Goal: Task Accomplishment & Management: Complete application form

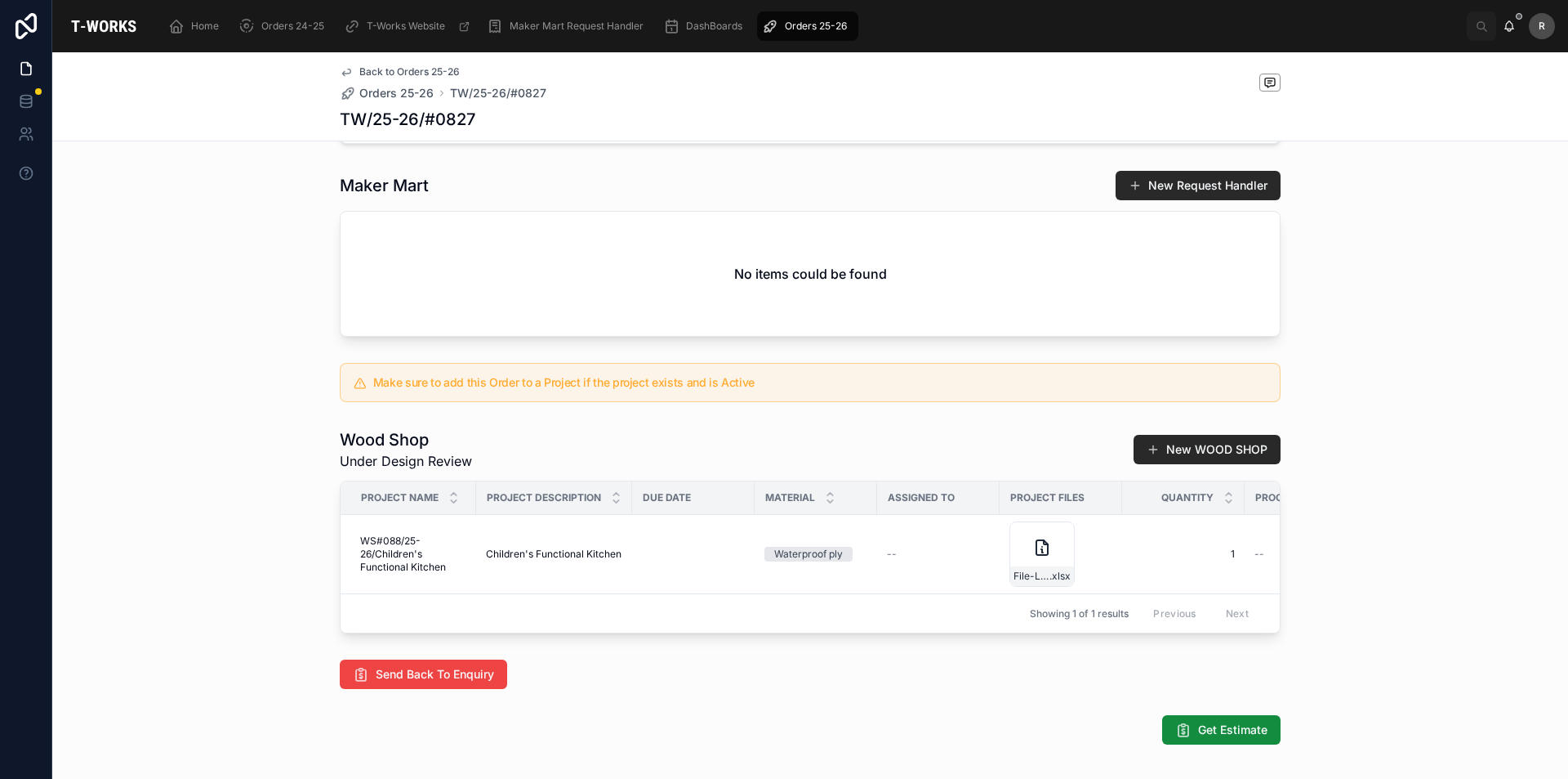
scroll to position [757, 0]
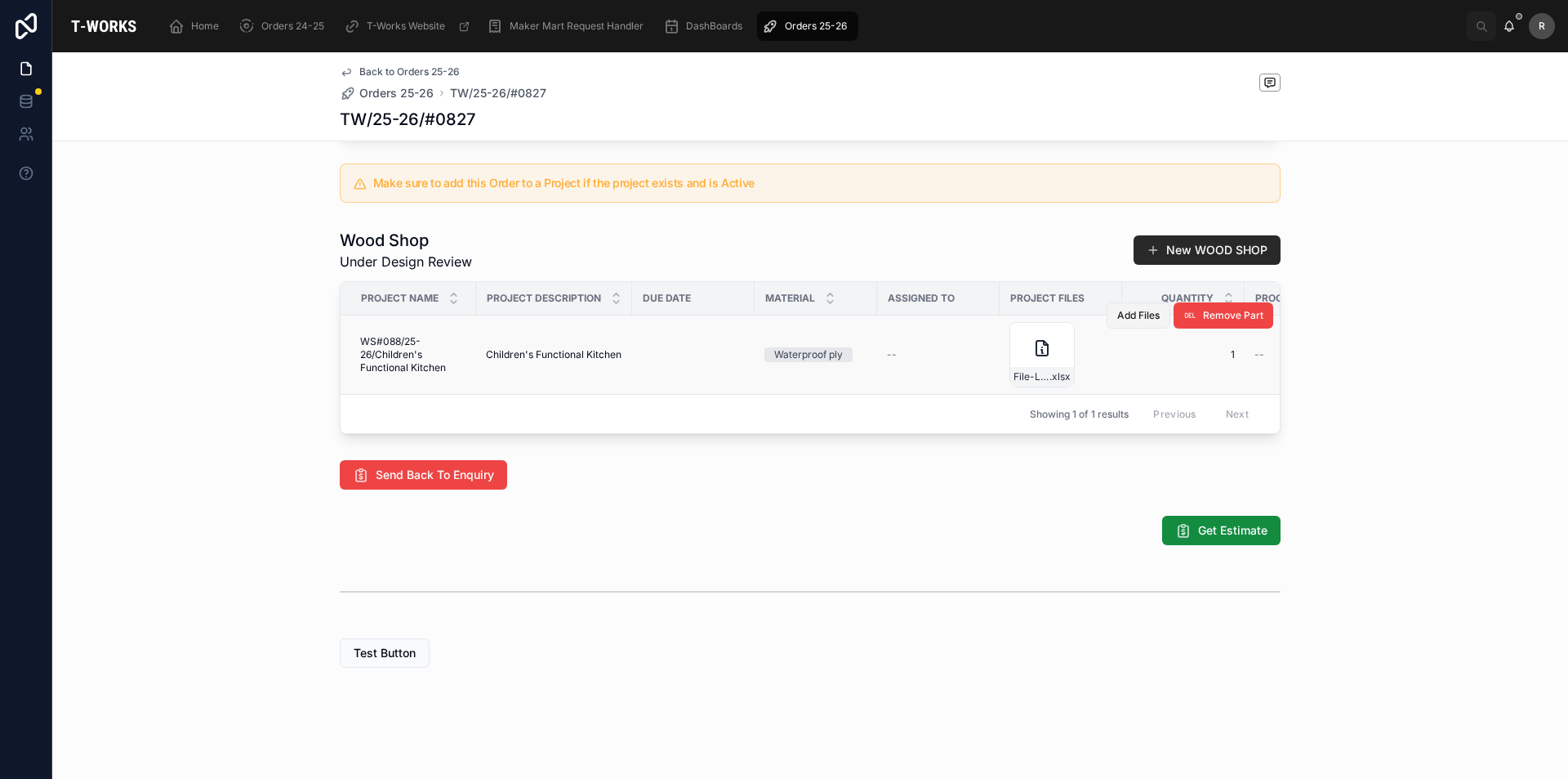
click at [1128, 309] on span "Add Files" at bounding box center [1138, 315] width 42 height 13
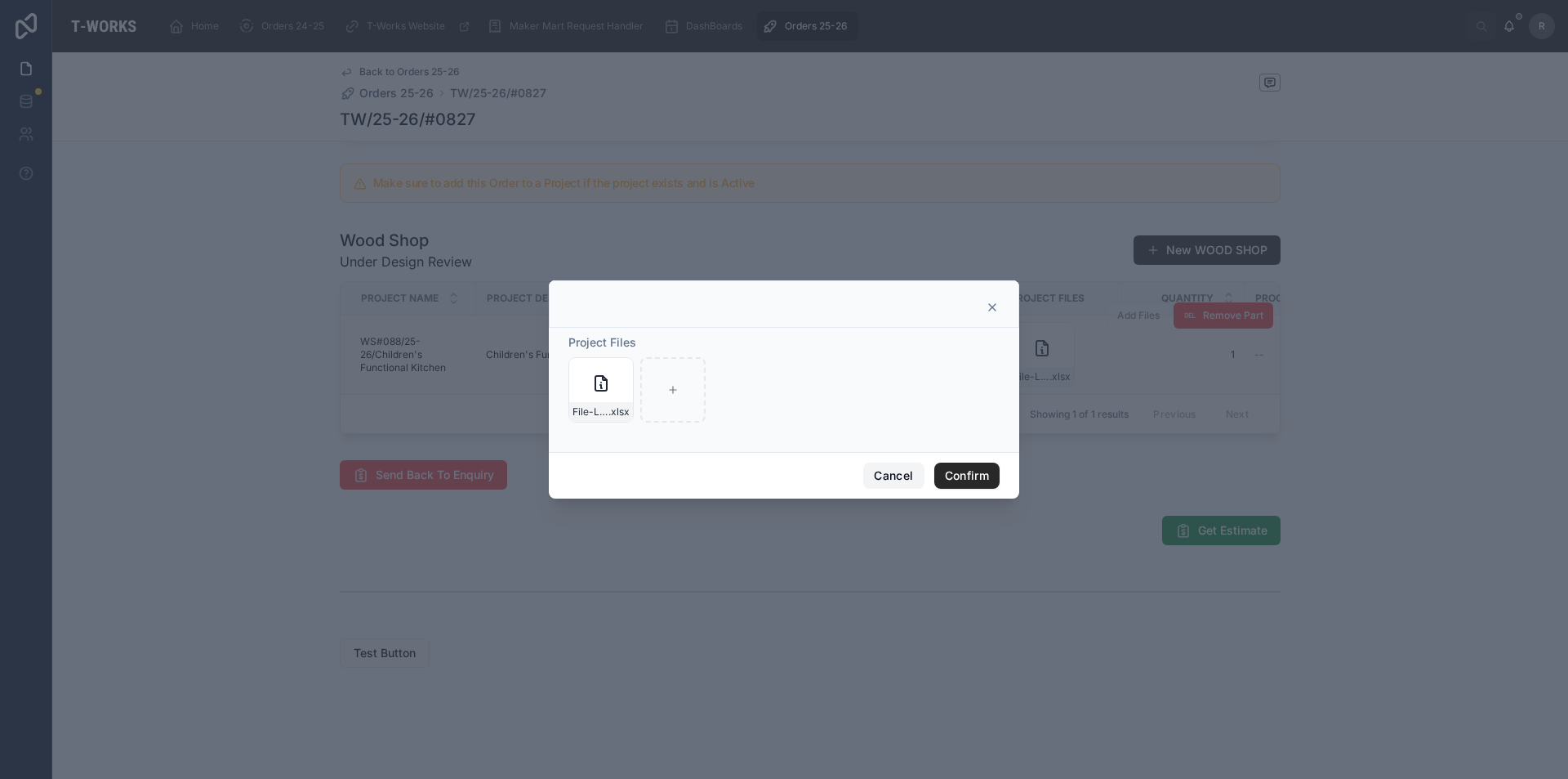
click at [888, 473] on button "Cancel" at bounding box center [893, 475] width 60 height 26
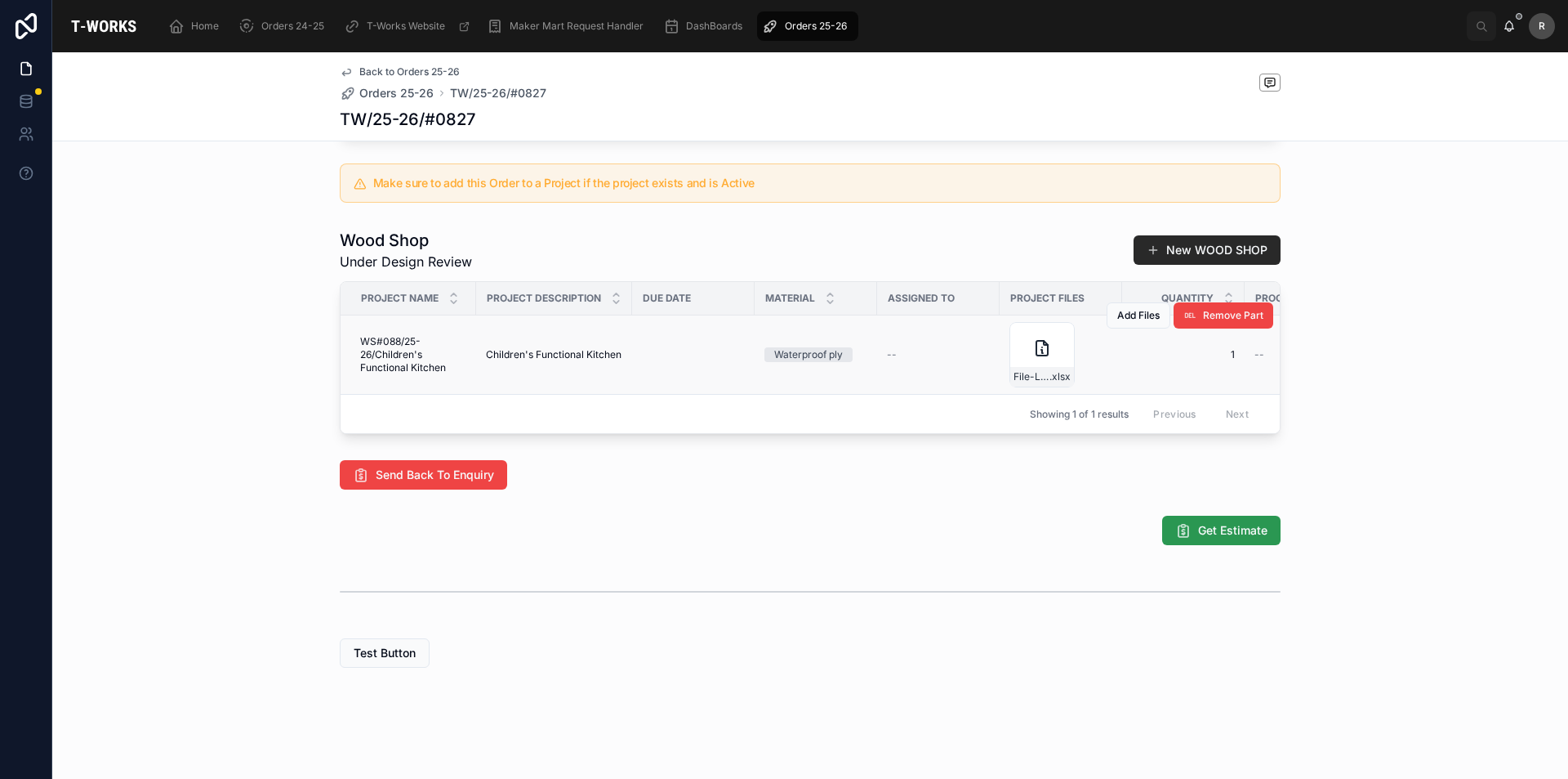
click at [1223, 529] on span "Get Estimate" at bounding box center [1233, 531] width 69 height 16
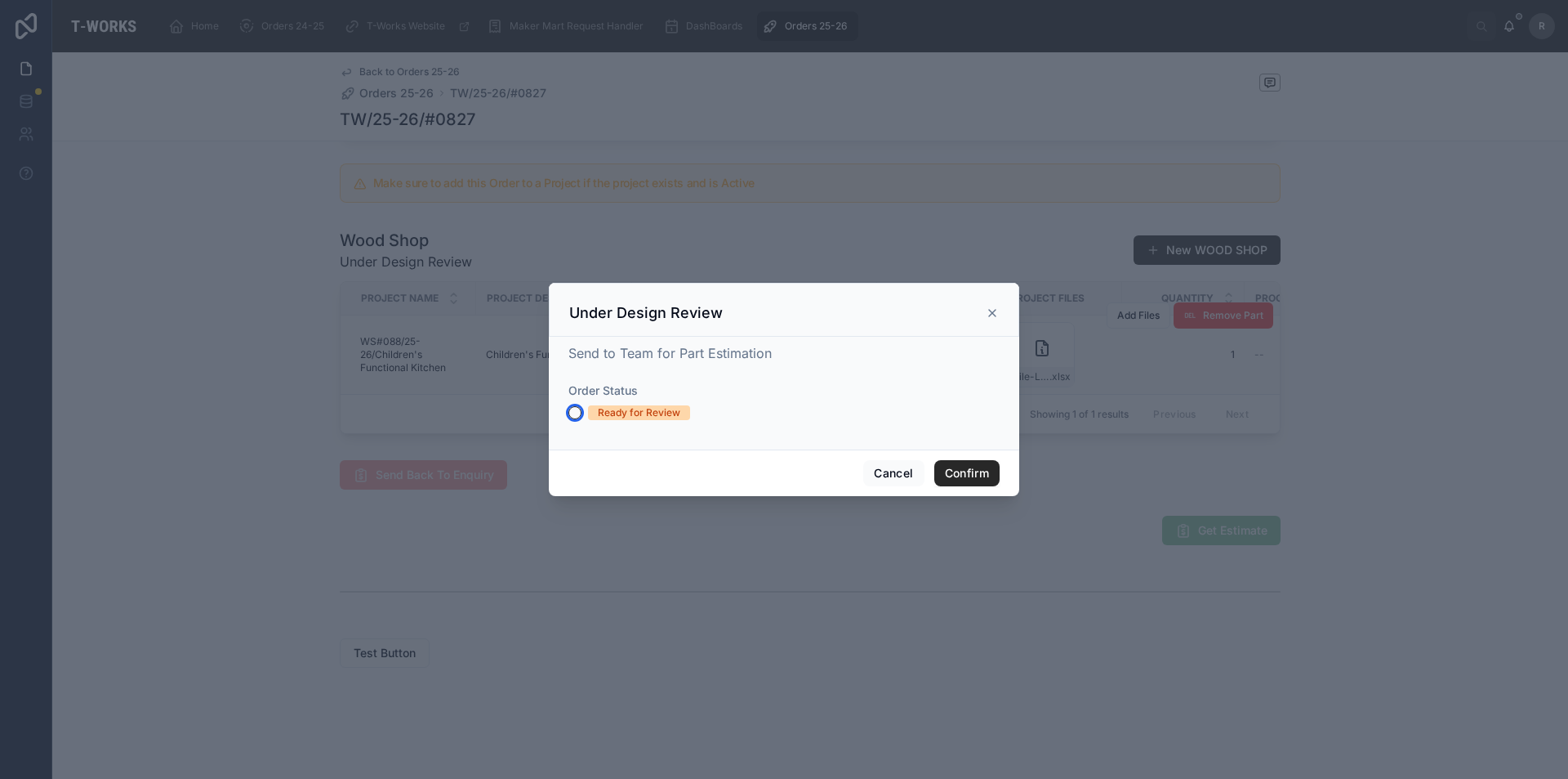
click at [577, 409] on button "Ready for Review" at bounding box center [575, 413] width 13 height 13
click at [976, 472] on button "Confirm" at bounding box center [967, 472] width 66 height 26
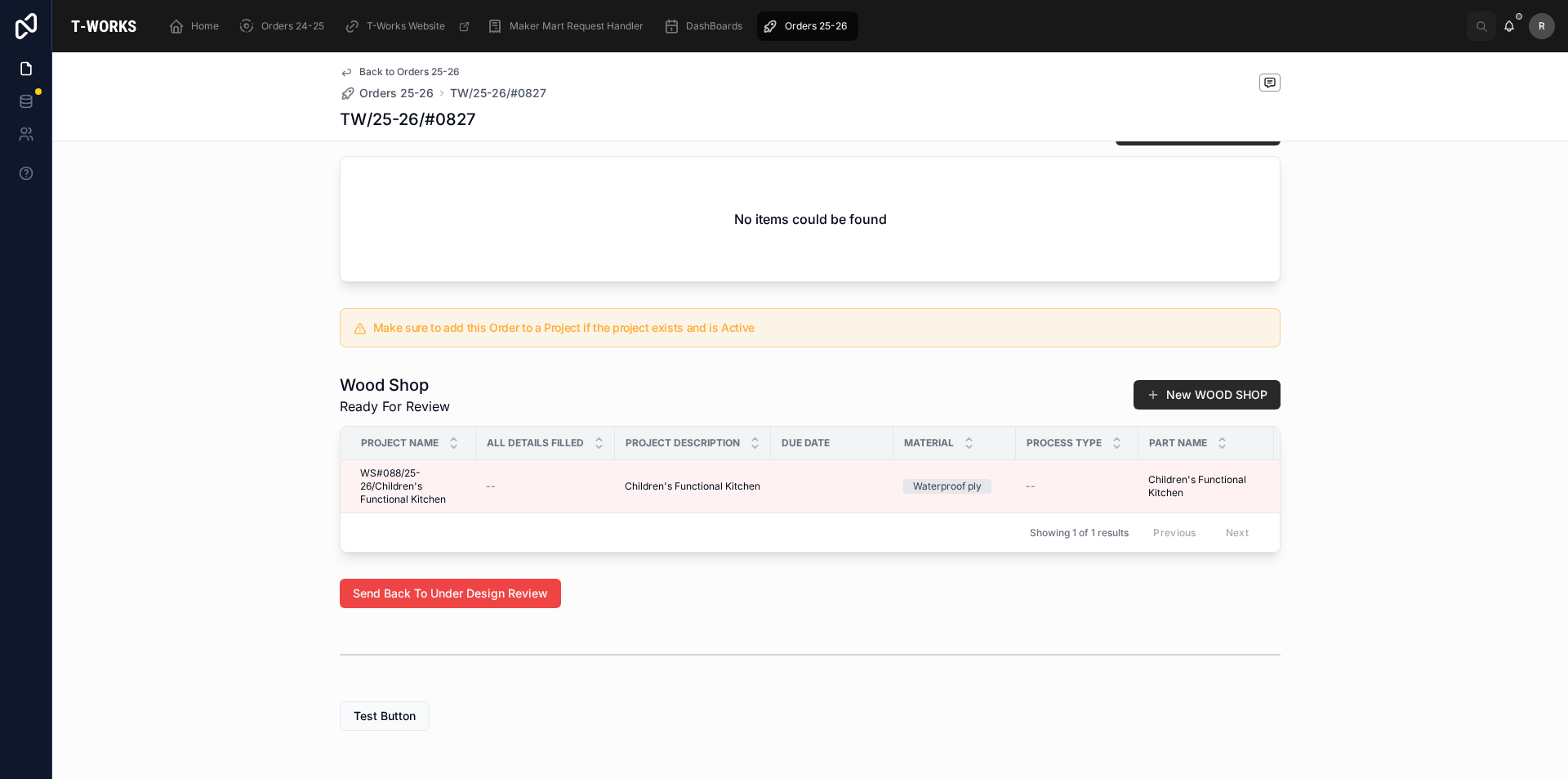
scroll to position [675, 0]
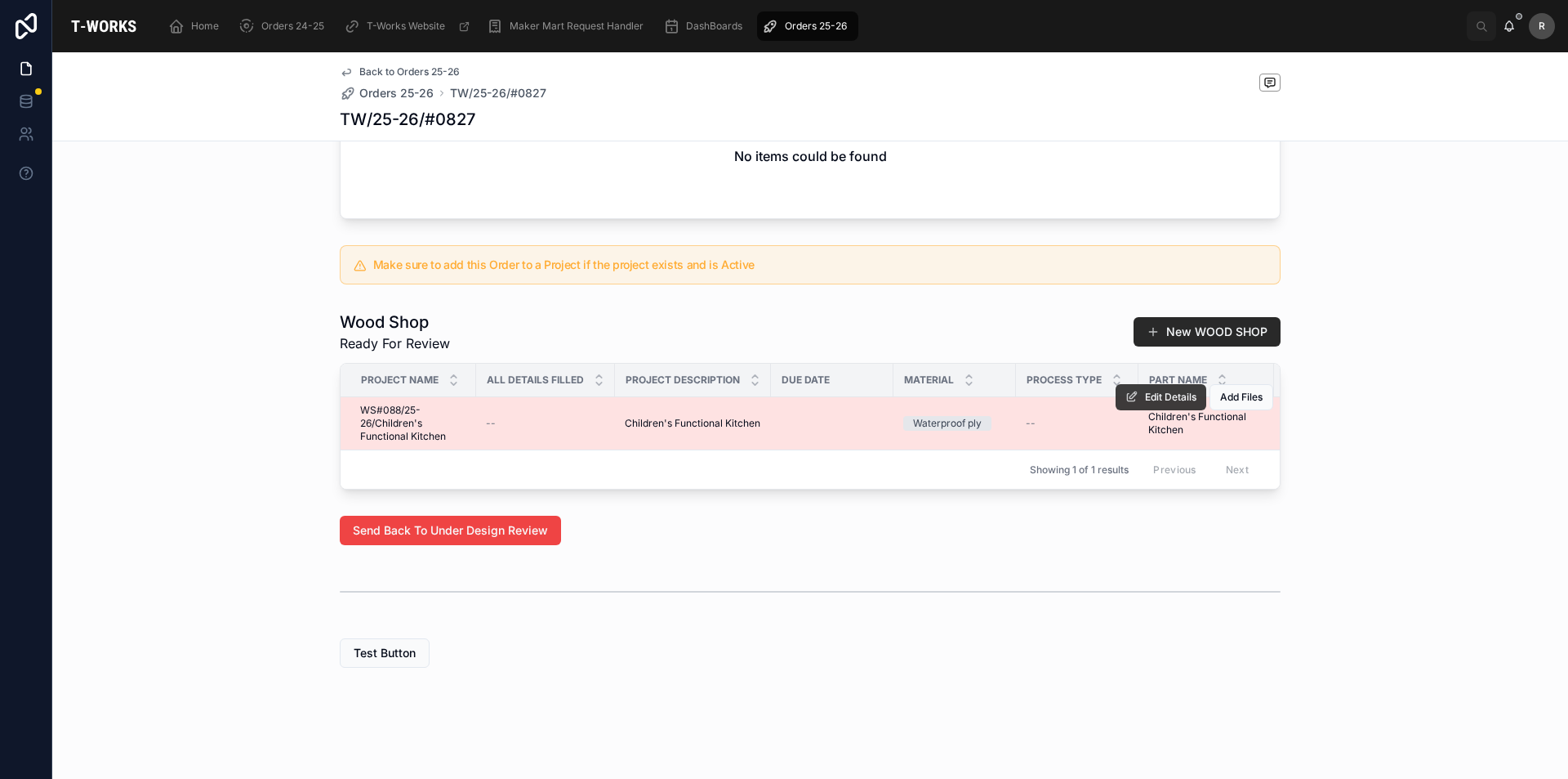
click at [1167, 390] on span "Edit Details" at bounding box center [1171, 397] width 51 height 13
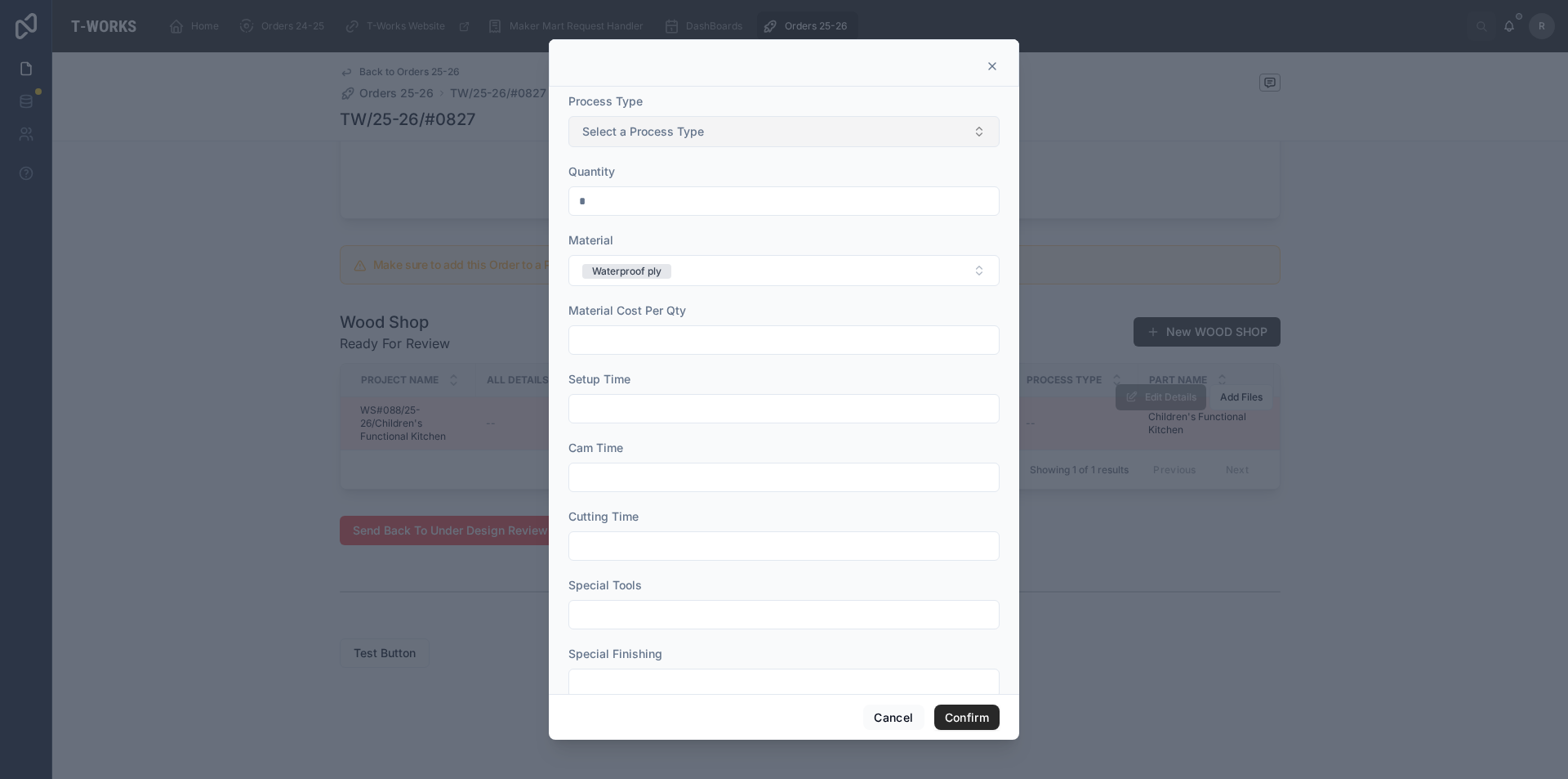
click at [922, 130] on button "Select a Process Type" at bounding box center [784, 131] width 432 height 31
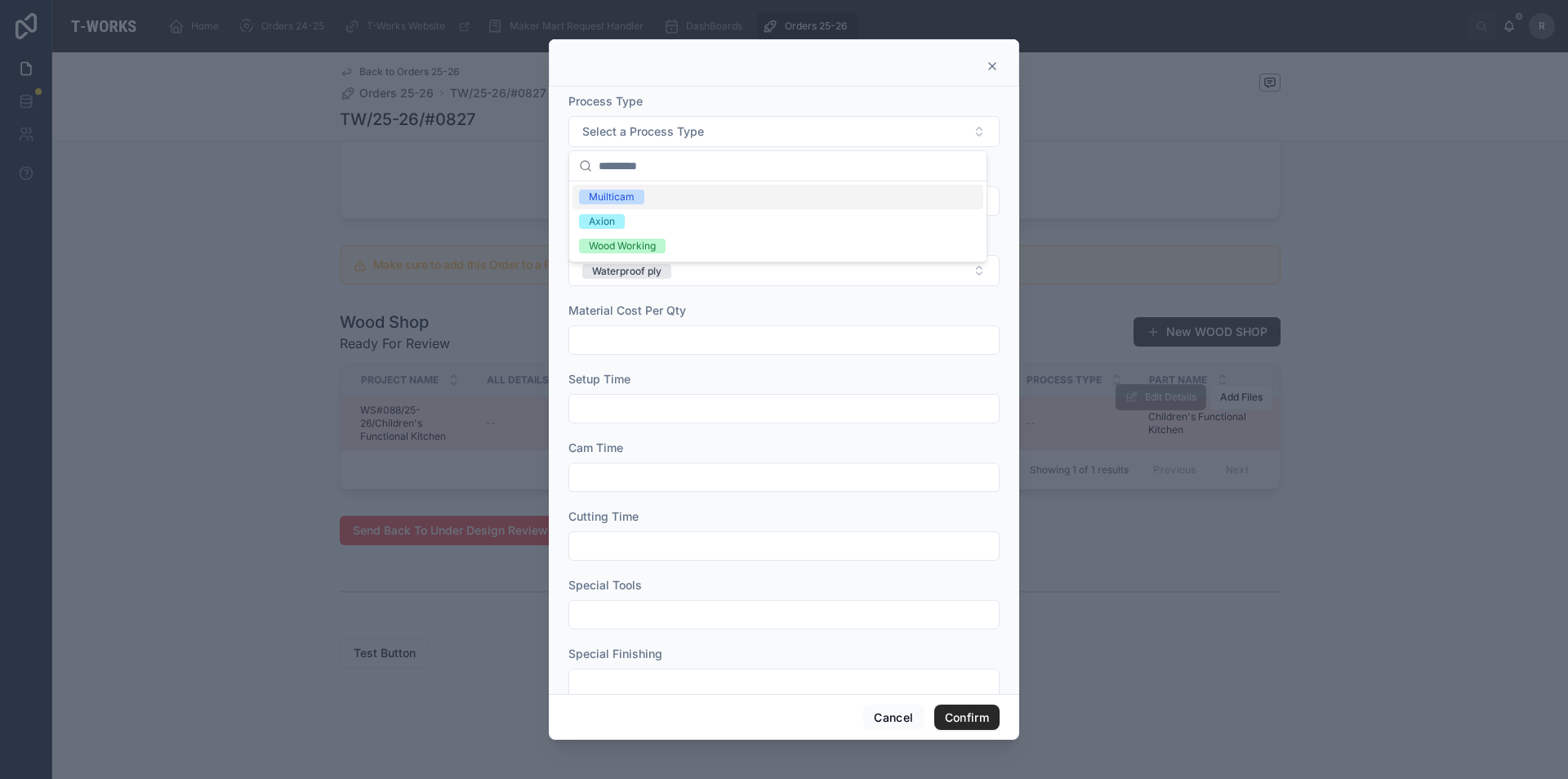
click at [708, 193] on div "Muilticam" at bounding box center [778, 196] width 411 height 24
click at [667, 336] on input "text" at bounding box center [784, 339] width 430 height 22
type input "*"
click at [611, 420] on div at bounding box center [784, 408] width 432 height 30
click at [620, 411] on input "text" at bounding box center [784, 408] width 430 height 22
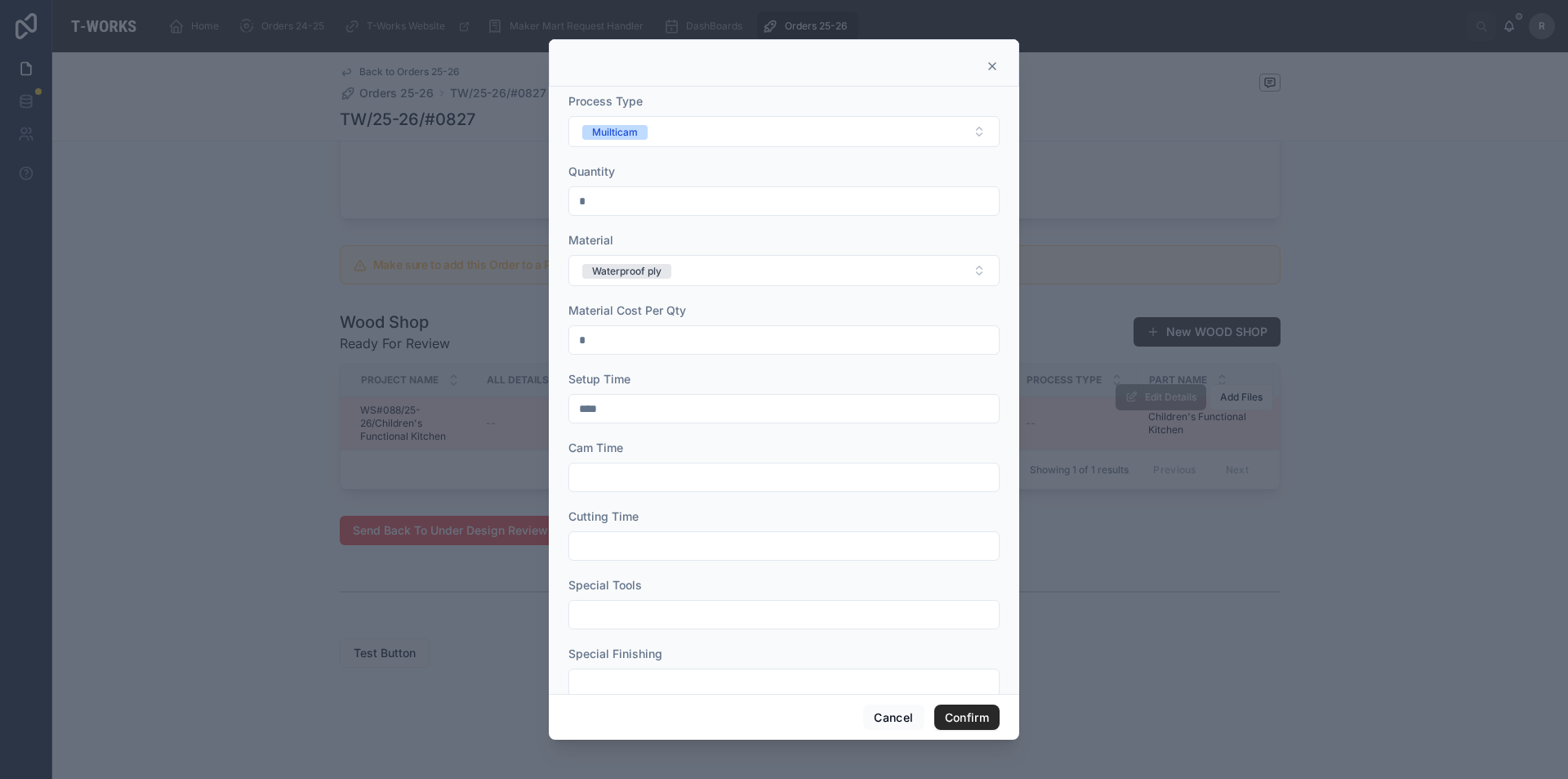
type input "****"
click at [602, 478] on input "text" at bounding box center [784, 477] width 430 height 22
type input "****"
drag, startPoint x: 588, startPoint y: 349, endPoint x: 527, endPoint y: 351, distance: 61.0
click at [553, 350] on div "Process Type Muilticam Quantity * Material Waterproof ply Material Cost Per Qty…" at bounding box center [784, 390] width 470 height 607
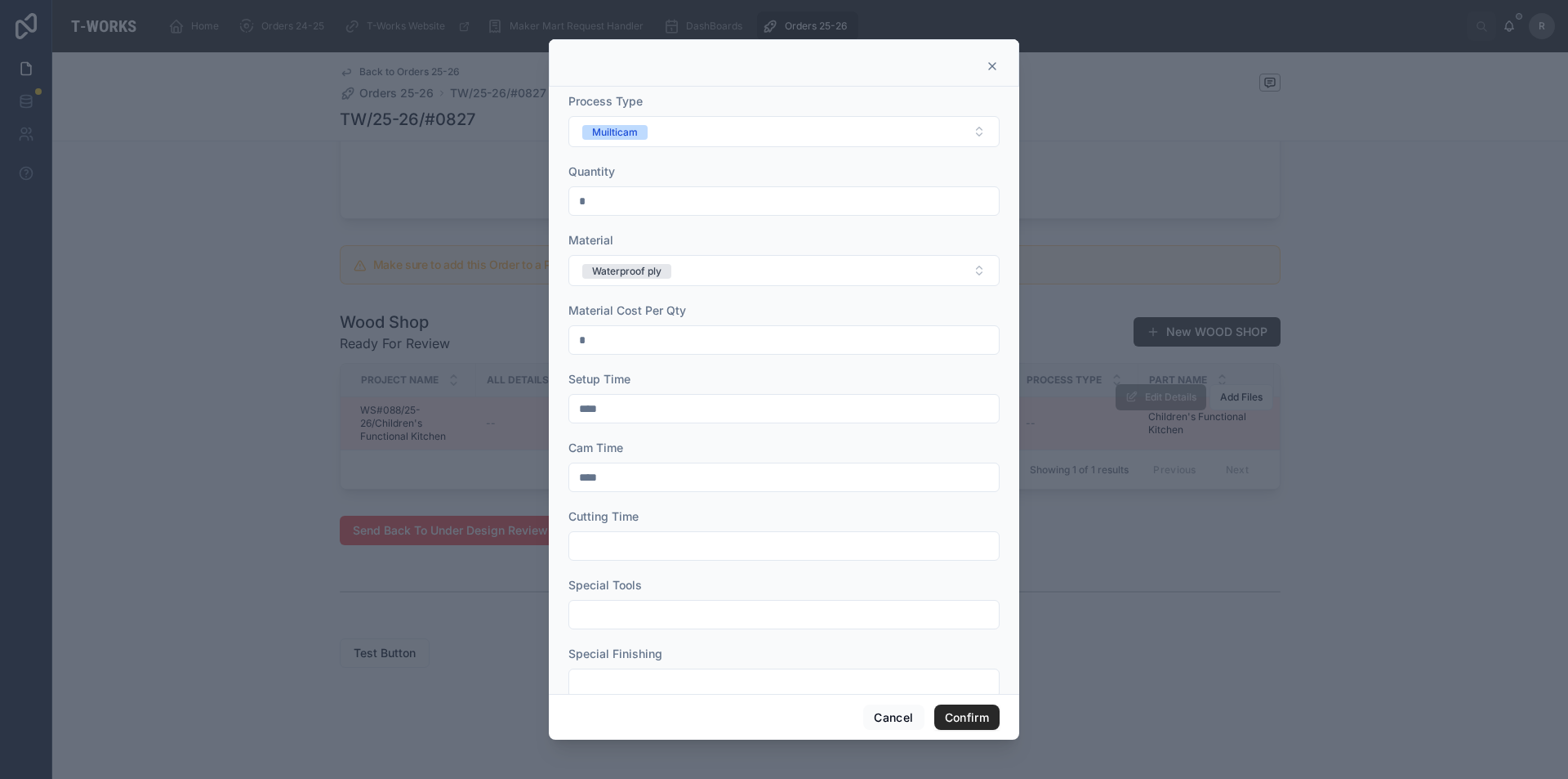
type input "*"
click at [643, 542] on input "text" at bounding box center [784, 545] width 430 height 22
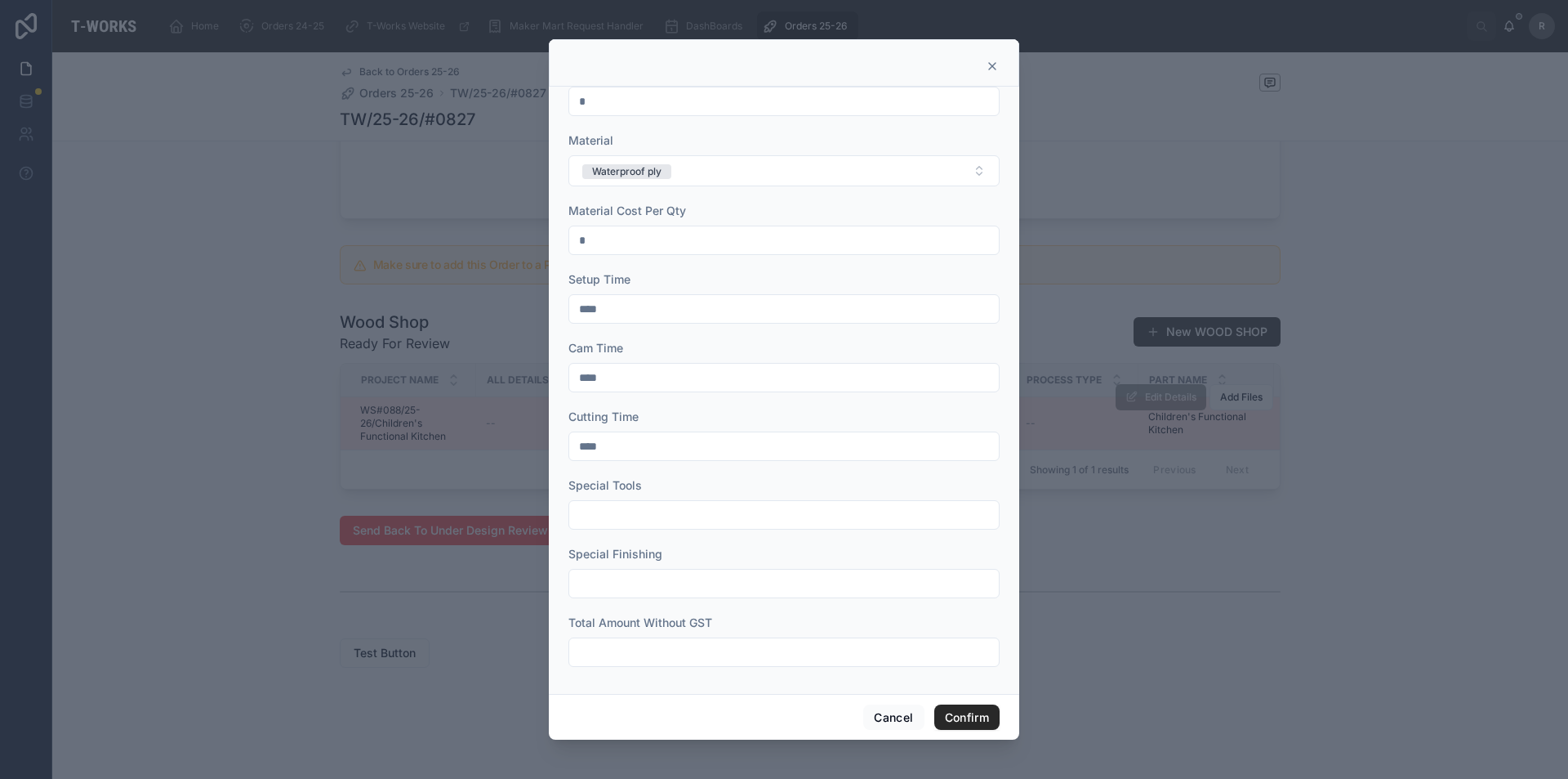
scroll to position [103, 0]
type input "****"
click at [718, 519] on input "text" at bounding box center [784, 512] width 430 height 22
type input "*"
click at [627, 574] on input "text" at bounding box center [784, 580] width 430 height 22
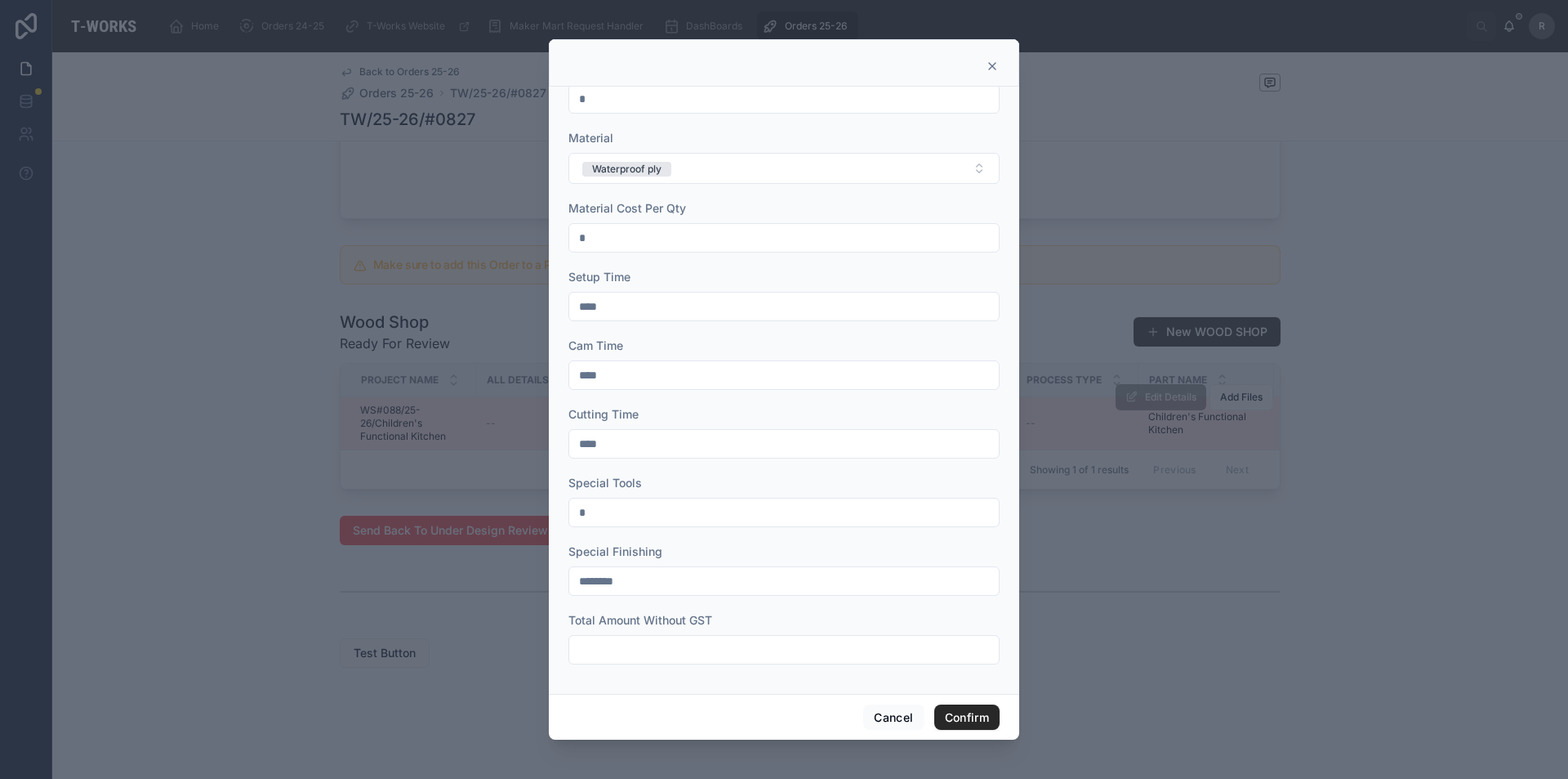
drag, startPoint x: 672, startPoint y: 572, endPoint x: 539, endPoint y: 579, distance: 133.2
click at [557, 579] on div "Process Type Muilticam Quantity * Material Waterproof ply Material Cost Per Qty…" at bounding box center [784, 390] width 470 height 607
type input "********"
click at [709, 656] on input "text" at bounding box center [784, 649] width 430 height 22
drag, startPoint x: 641, startPoint y: 642, endPoint x: 529, endPoint y: 654, distance: 112.6
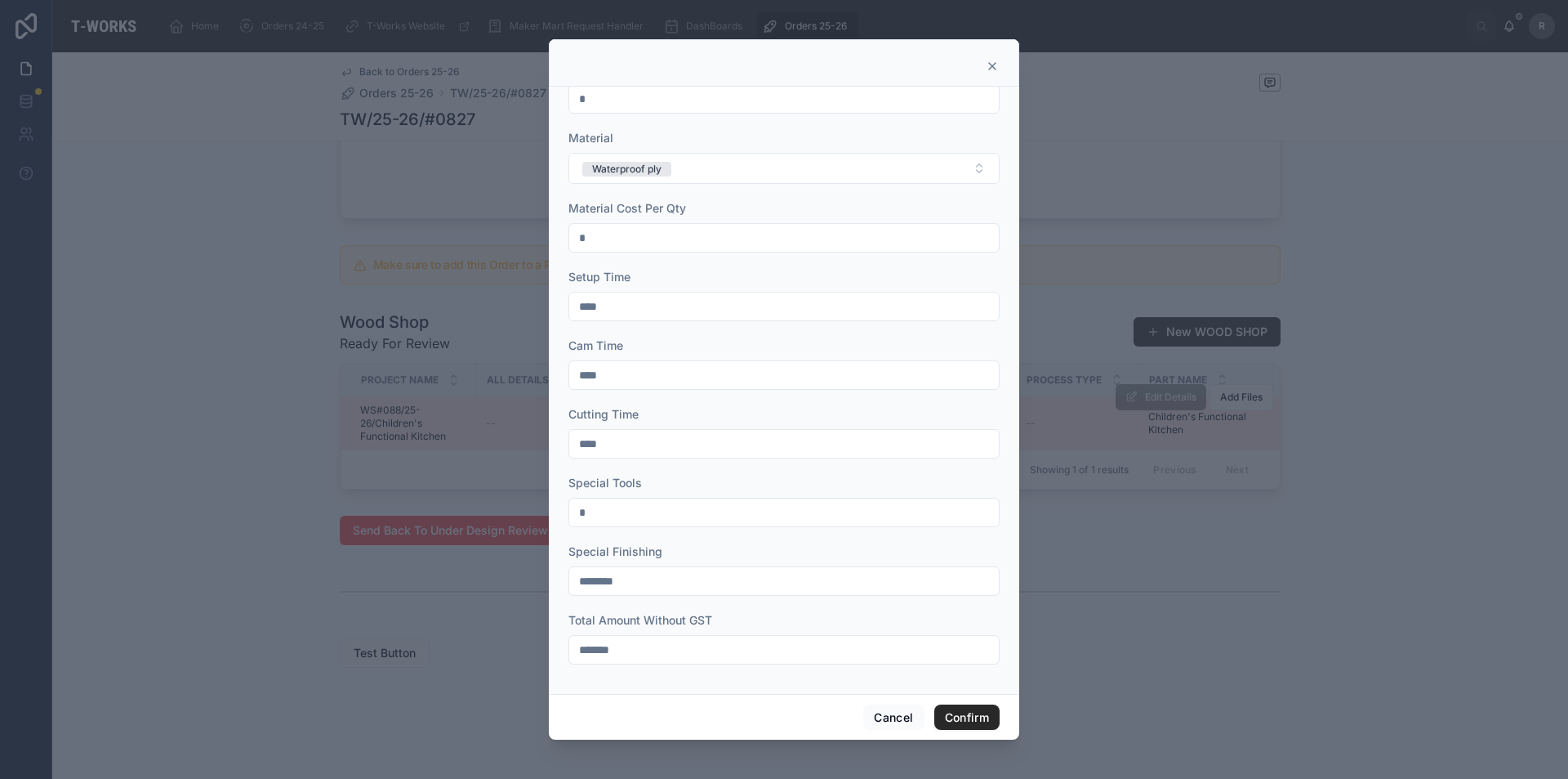
click at [519, 652] on div "Process Type Muilticam Quantity * Material Waterproof ply Material Cost Per Qty…" at bounding box center [784, 390] width 1568 height 779
type input "*******"
click at [964, 720] on button "Confirm" at bounding box center [967, 717] width 66 height 26
